Goal: Task Accomplishment & Management: Use online tool/utility

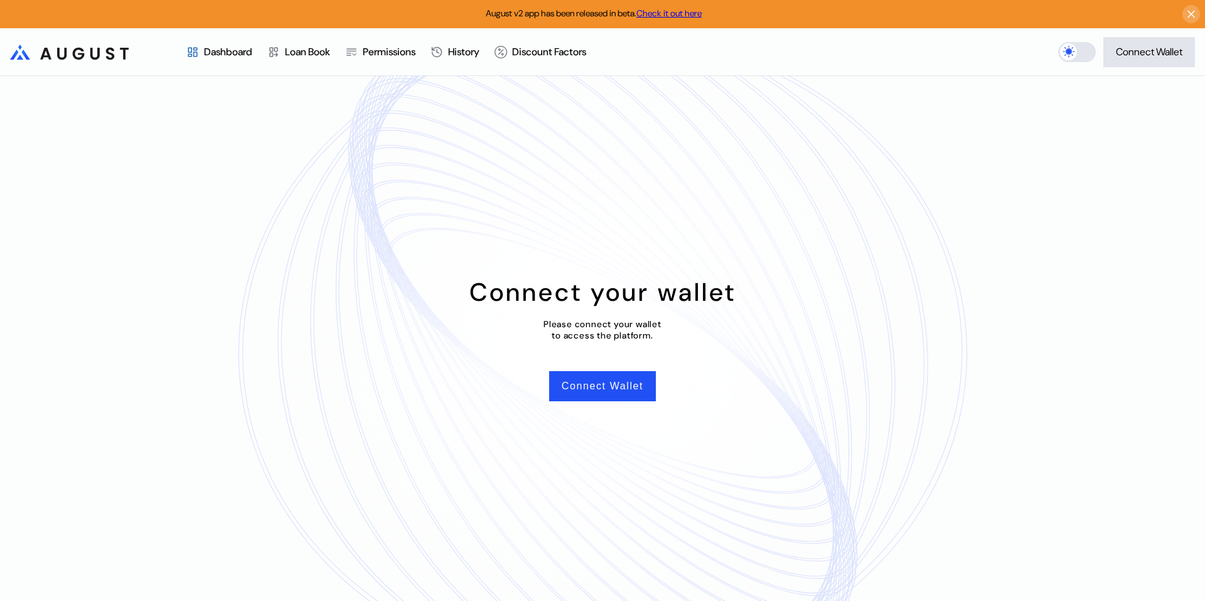
click at [297, 52] on div "Loan Book" at bounding box center [307, 51] width 45 height 13
click at [604, 390] on button "Connect Wallet" at bounding box center [602, 386] width 107 height 30
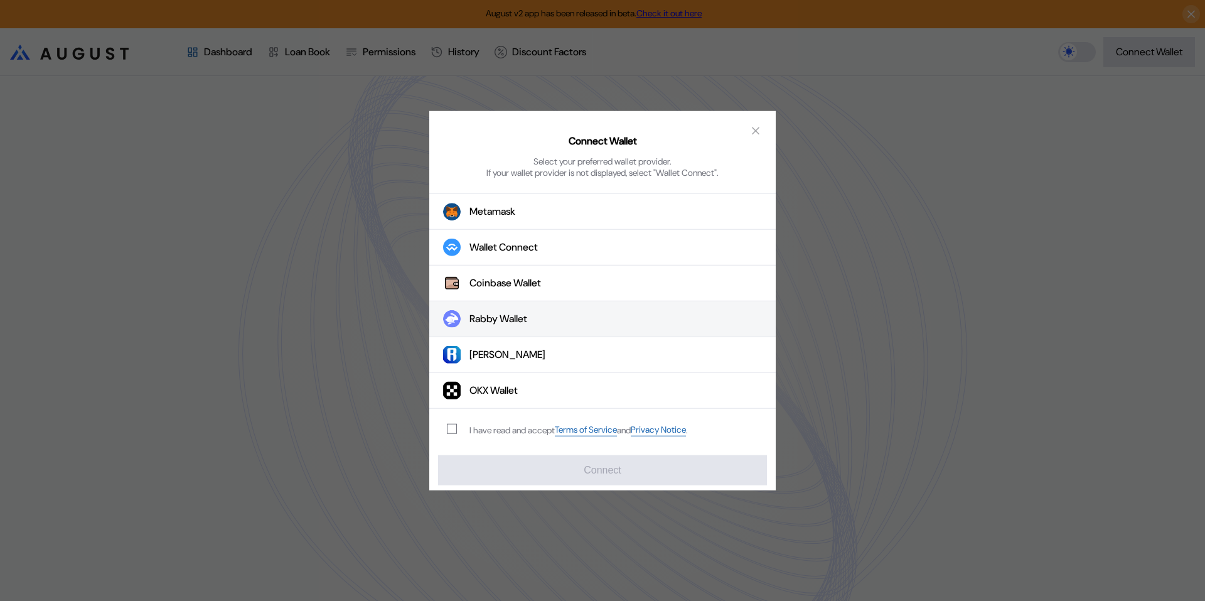
click at [508, 321] on div "Rabby Wallet" at bounding box center [499, 319] width 58 height 13
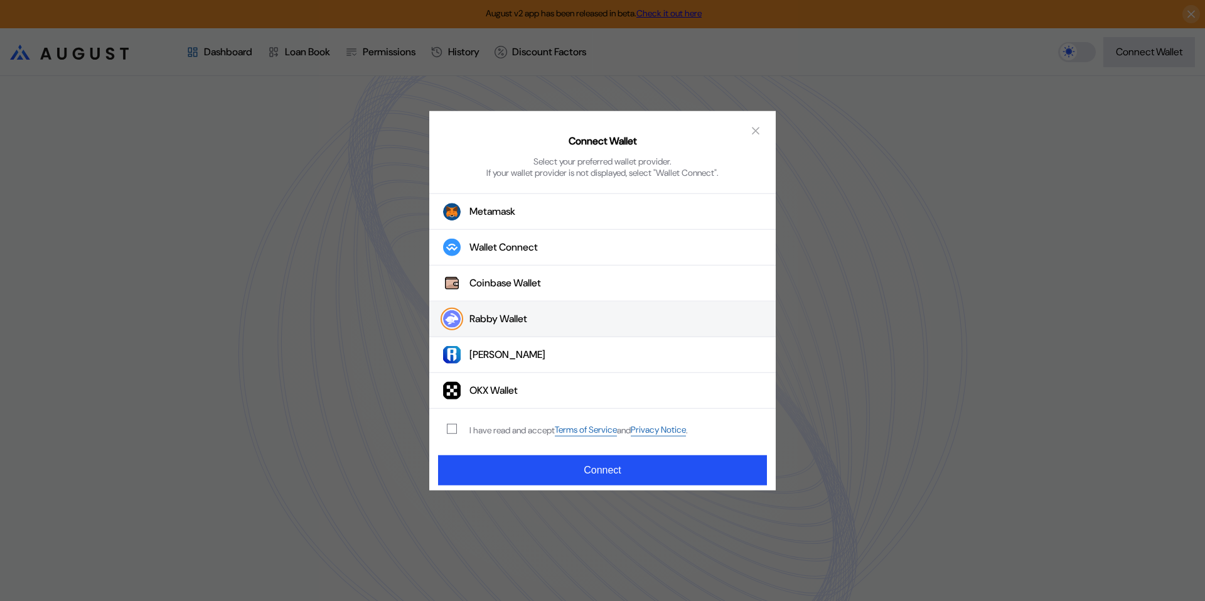
click at [512, 435] on div "I have read and accept Terms of Service and Privacy Notice ." at bounding box center [579, 430] width 218 height 12
click at [512, 429] on div "I have read and accept Terms of Service and Privacy Notice ." at bounding box center [579, 430] width 218 height 12
click at [457, 431] on div "modal" at bounding box center [454, 429] width 15 height 10
click at [454, 431] on span "modal" at bounding box center [452, 428] width 9 height 9
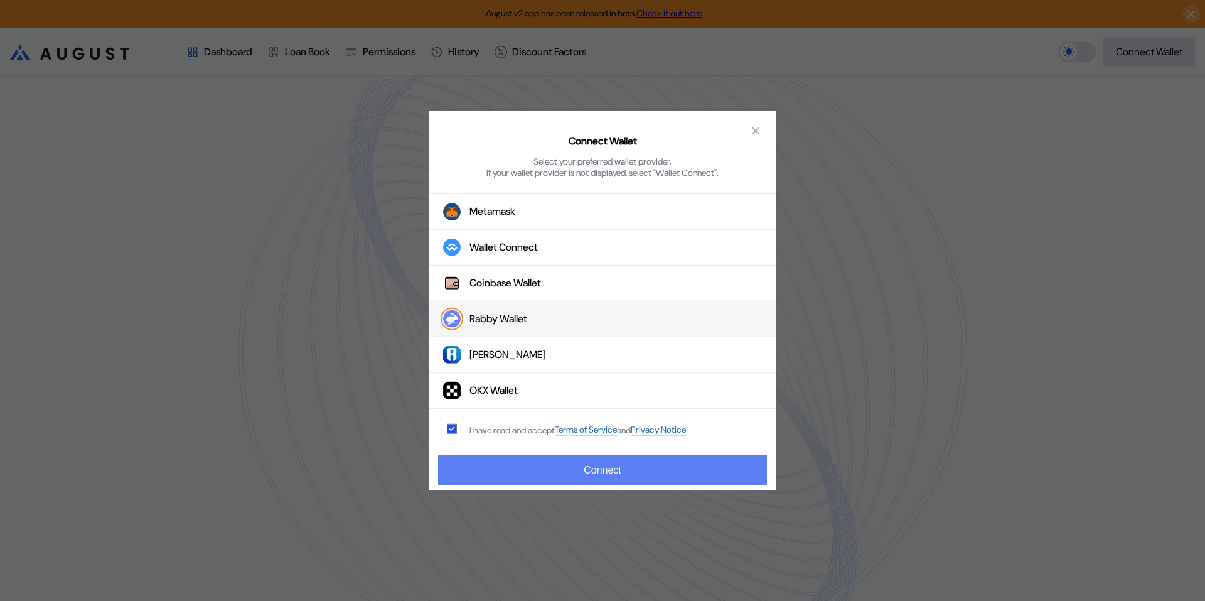
click at [487, 466] on button "Connect" at bounding box center [602, 470] width 329 height 30
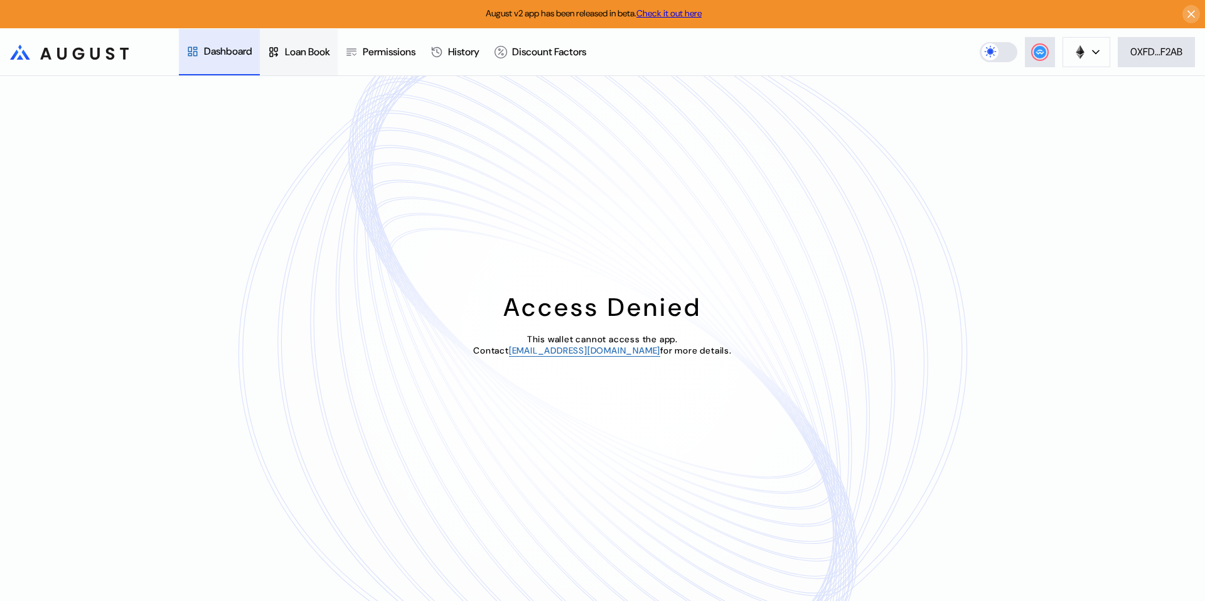
click at [316, 62] on div "Loan Book" at bounding box center [299, 52] width 78 height 46
drag, startPoint x: 384, startPoint y: 49, endPoint x: 388, endPoint y: 58, distance: 10.4
click at [384, 49] on div "Permissions" at bounding box center [389, 51] width 53 height 13
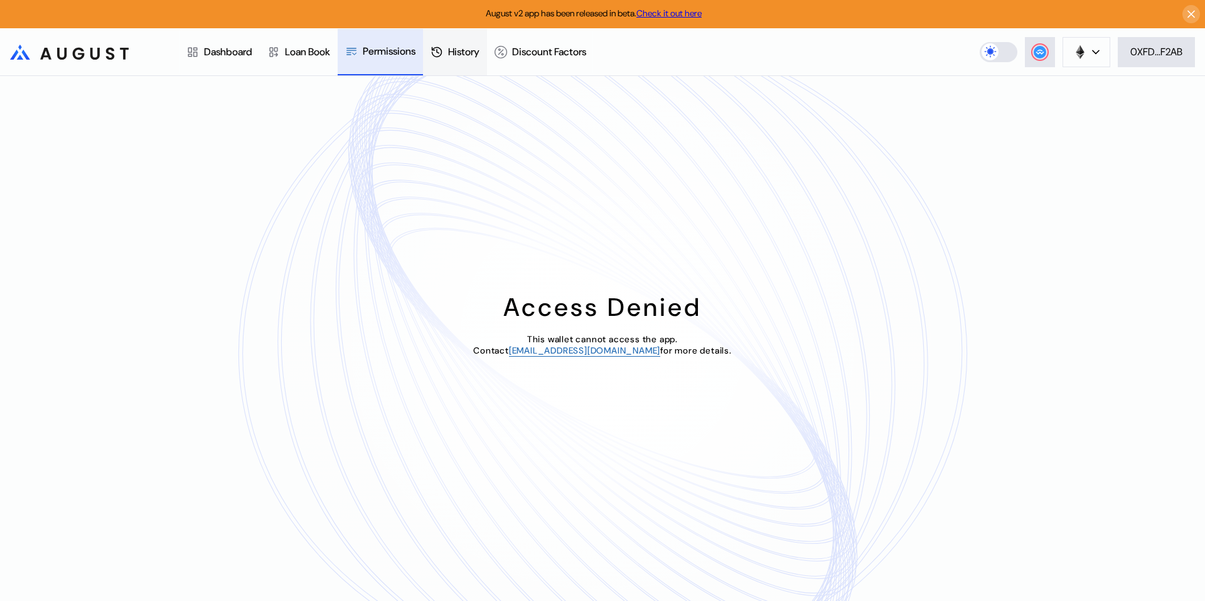
click at [455, 63] on div "History" at bounding box center [455, 52] width 64 height 46
click at [577, 63] on div "Discount Factors" at bounding box center [540, 52] width 107 height 46
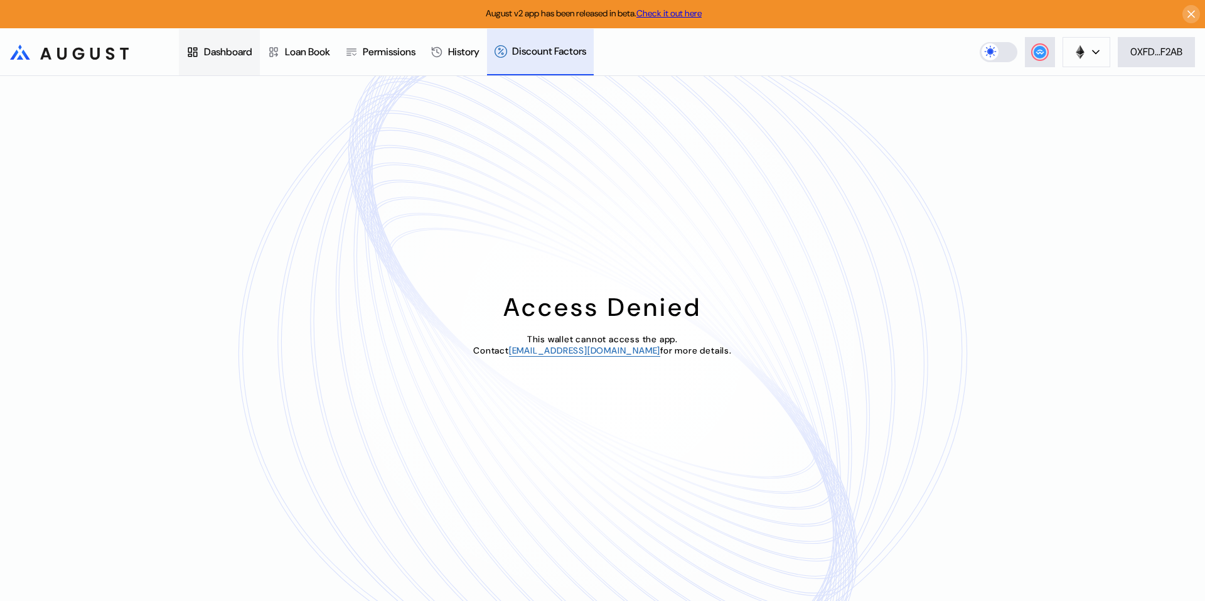
click at [212, 62] on div "Dashboard" at bounding box center [219, 52] width 81 height 46
